Goal: Task Accomplishment & Management: Manage account settings

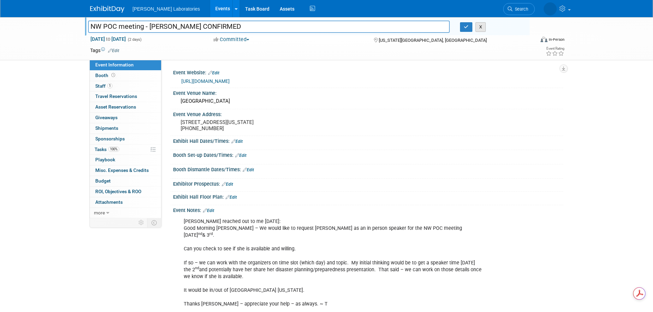
click at [481, 26] on button "X" at bounding box center [480, 27] width 11 height 10
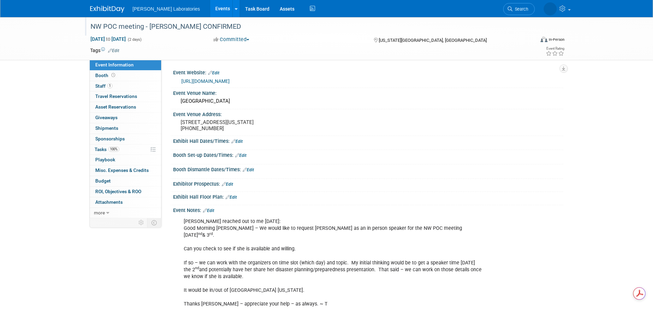
click at [210, 5] on link "Events" at bounding box center [222, 8] width 25 height 17
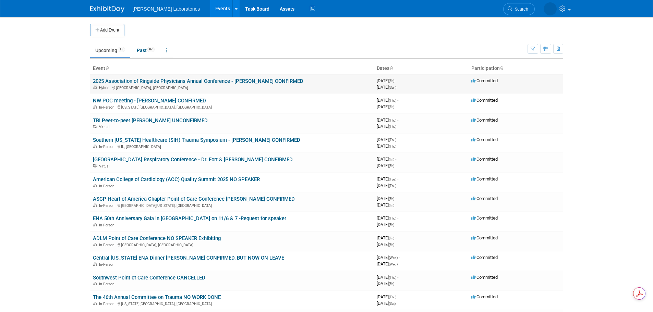
click at [158, 79] on link "2025 Association of Ringside Physicians Annual Conference - [PERSON_NAME] CONFI…" at bounding box center [198, 81] width 210 height 6
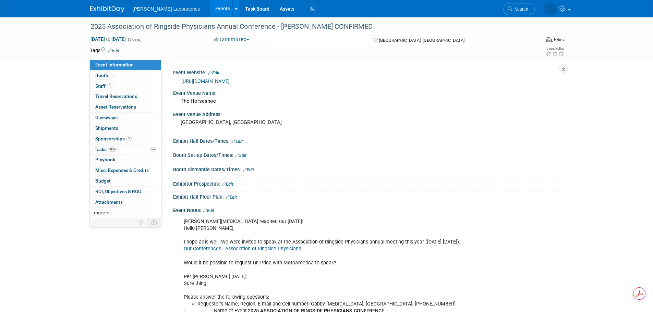
click at [213, 209] on link "Edit" at bounding box center [208, 210] width 11 height 5
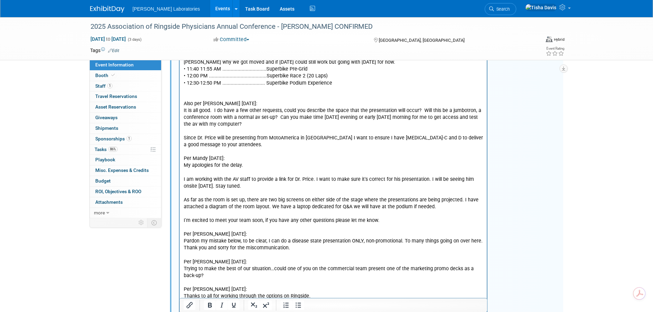
scroll to position [2079, 0]
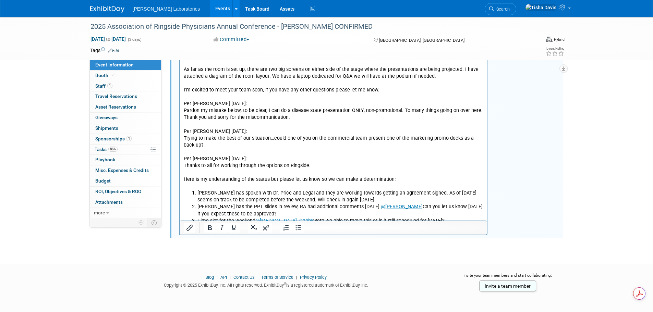
click at [448, 218] on li "Time slot for the weekend @Rickets, Gabby were we able to move this or is it st…" at bounding box center [340, 221] width 286 height 7
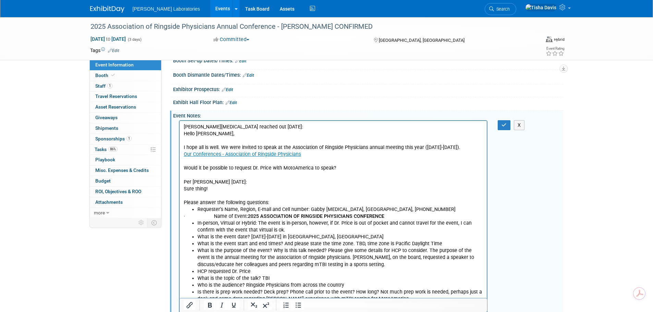
scroll to position [0, 0]
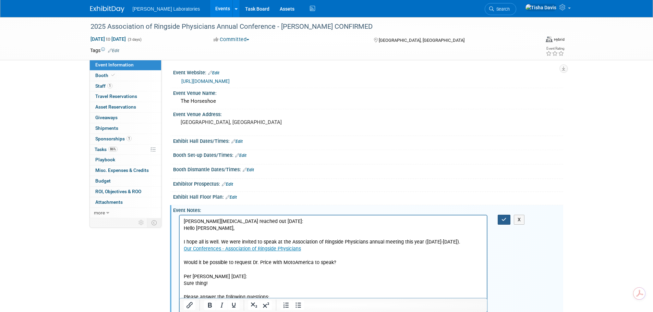
click at [503, 220] on icon "button" at bounding box center [503, 219] width 5 height 5
